Goal: Task Accomplishment & Management: Manage account settings

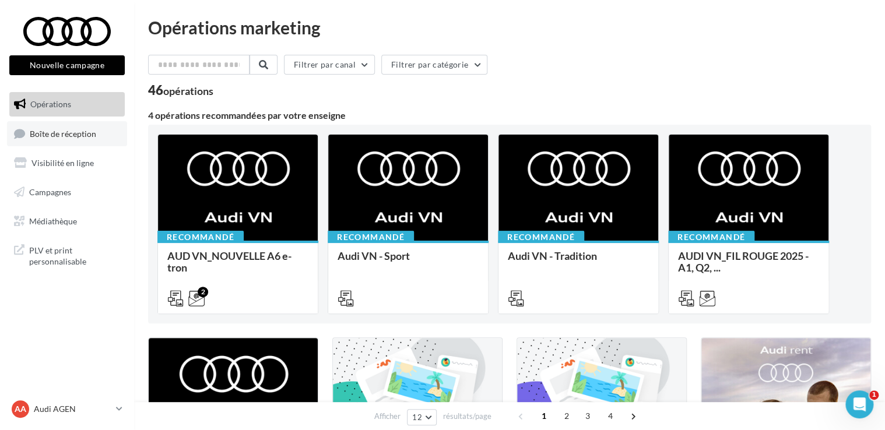
drag, startPoint x: 0, startPoint y: 0, endPoint x: 58, endPoint y: 130, distance: 142.6
click at [58, 130] on span "Boîte de réception" at bounding box center [63, 133] width 66 height 10
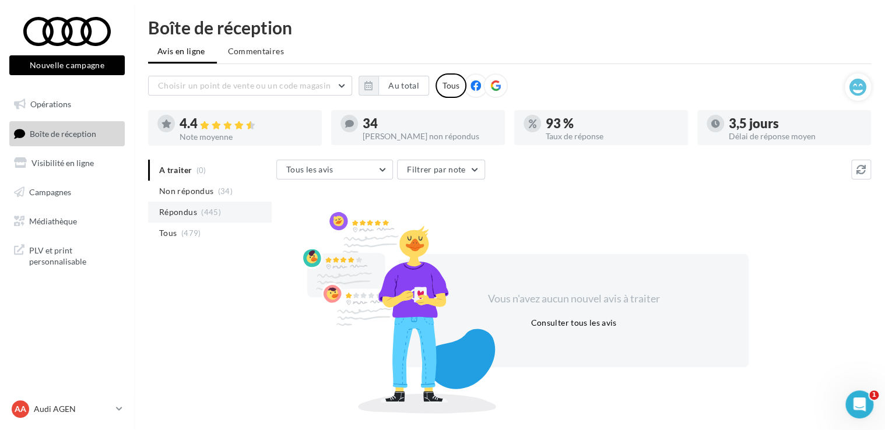
click at [199, 211] on li "Répondus (445)" at bounding box center [210, 212] width 124 height 21
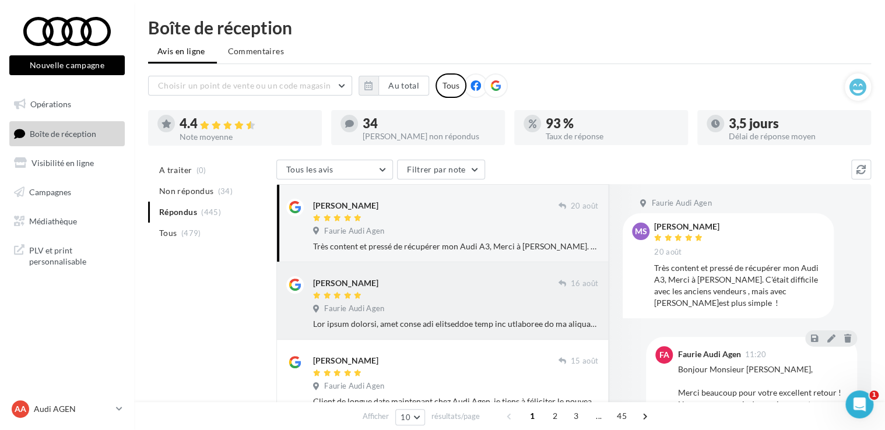
click at [383, 288] on div "[PERSON_NAME]" at bounding box center [436, 282] width 246 height 12
